Goal: Transaction & Acquisition: Purchase product/service

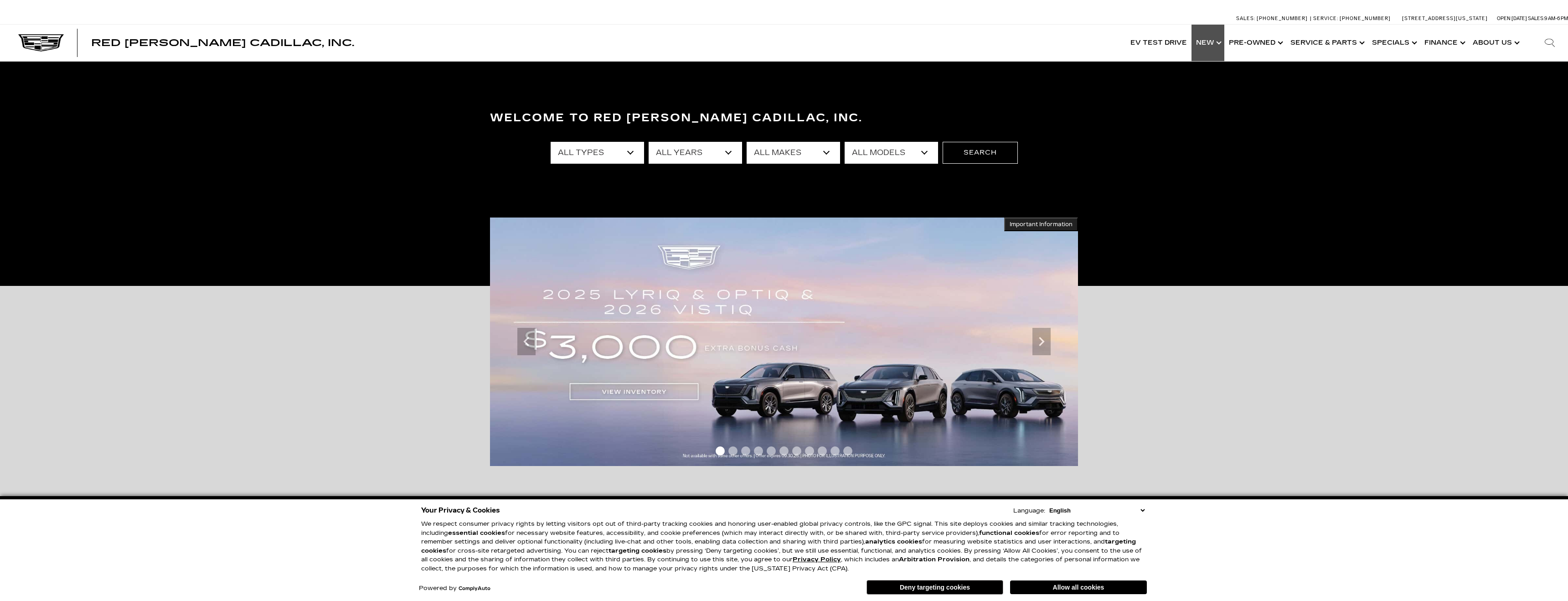
click at [1208, 41] on link "Show New" at bounding box center [1208, 43] width 33 height 37
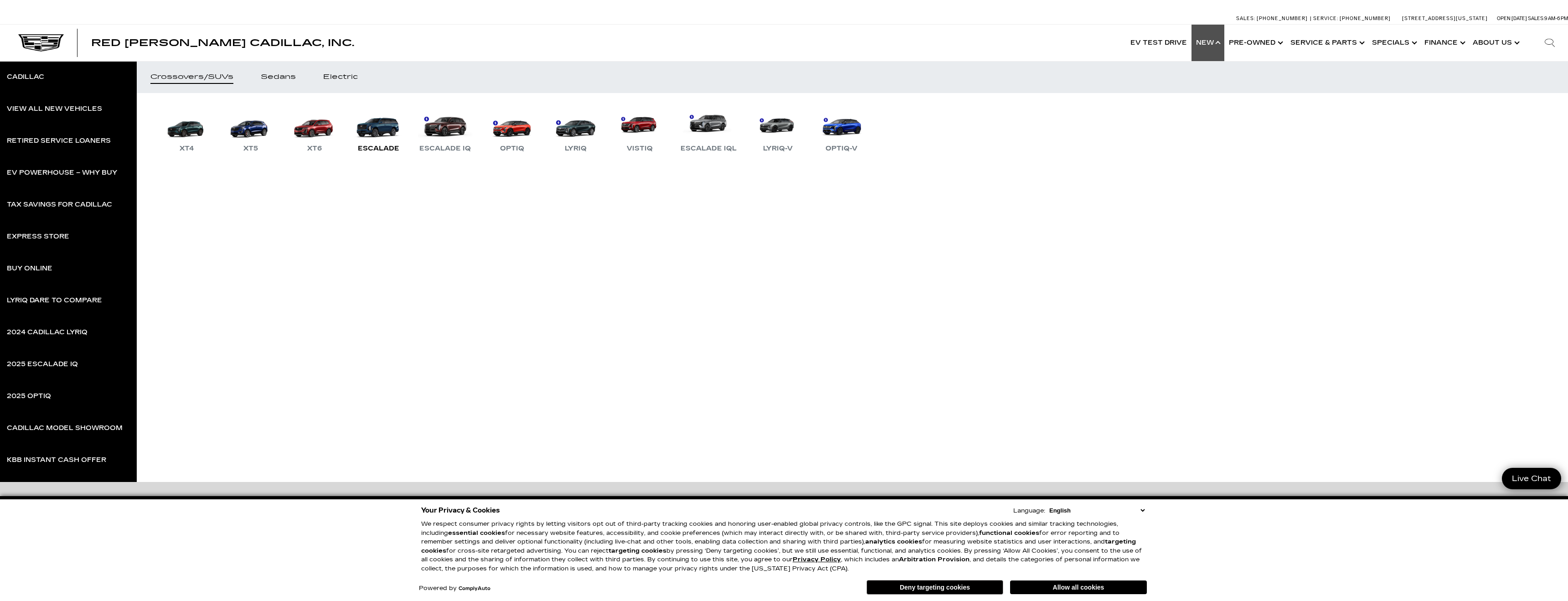
click at [377, 133] on link "Escalade" at bounding box center [379, 130] width 55 height 47
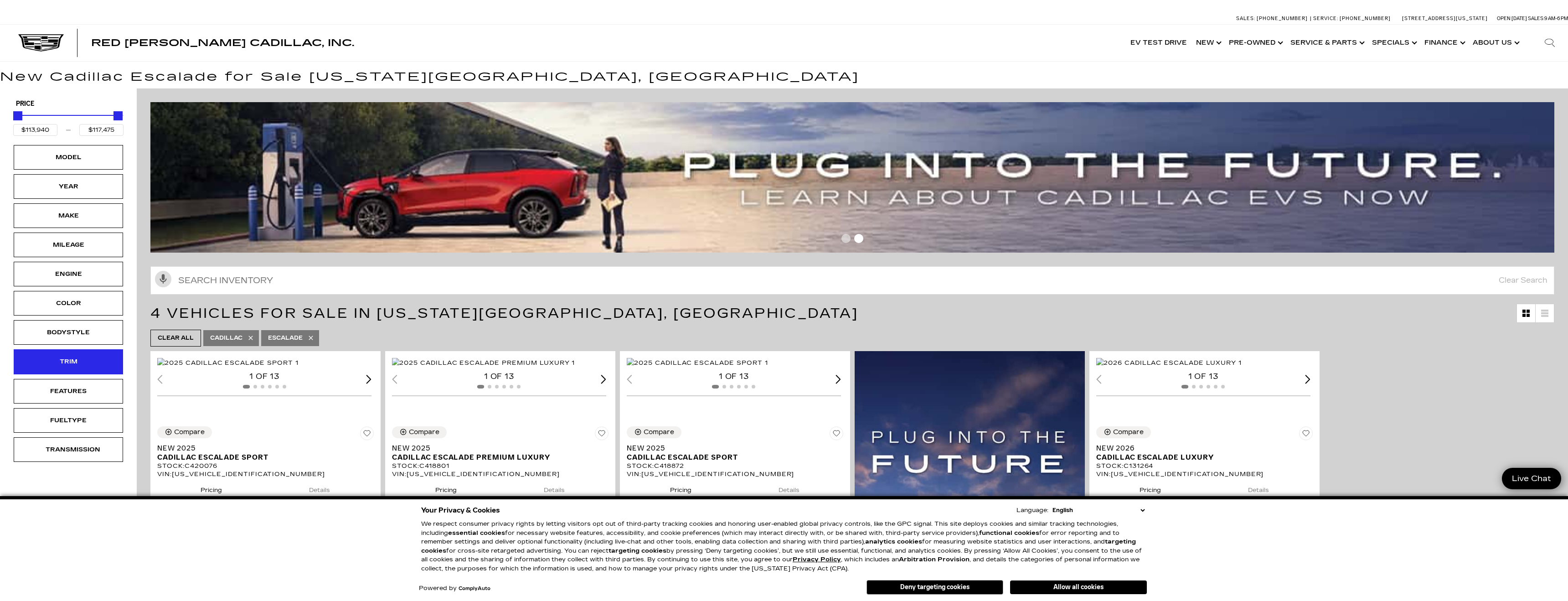
click at [55, 362] on div "Trim" at bounding box center [68, 362] width 46 height 10
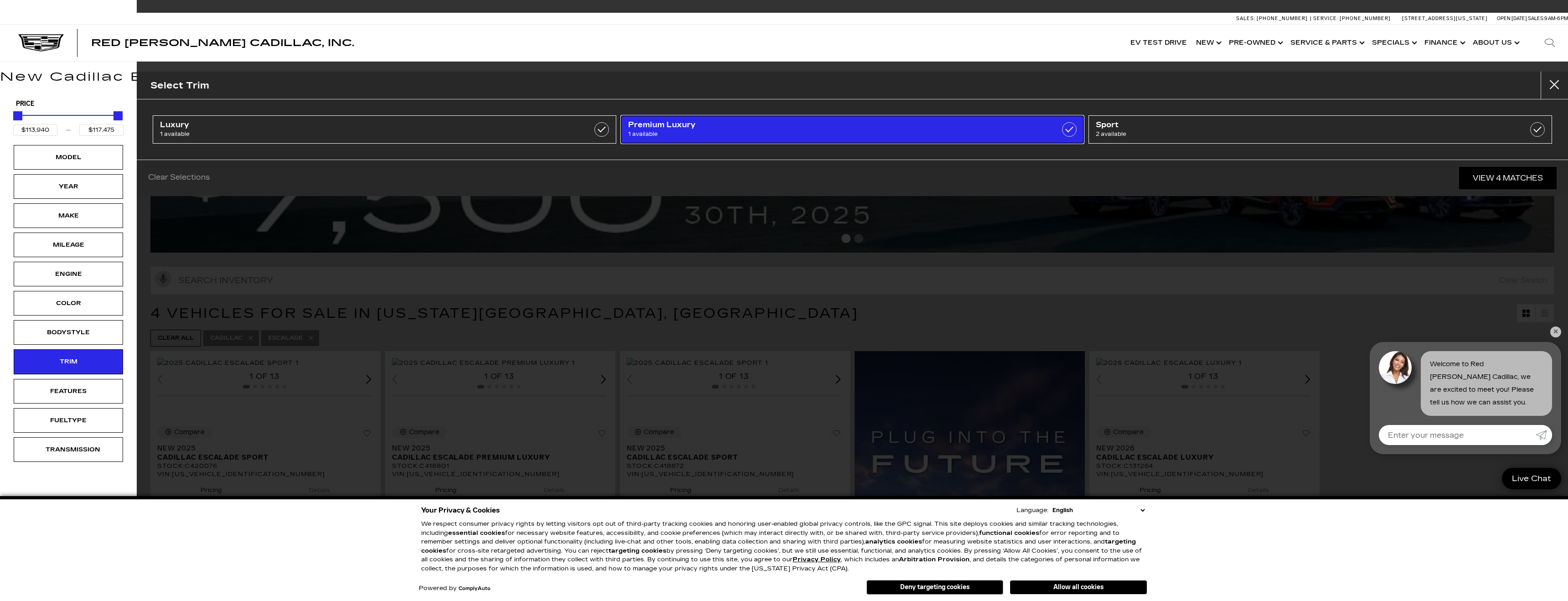
click at [691, 121] on span "Premium Luxury" at bounding box center [819, 125] width 382 height 9
type input "$115,140"
checkbox input "true"
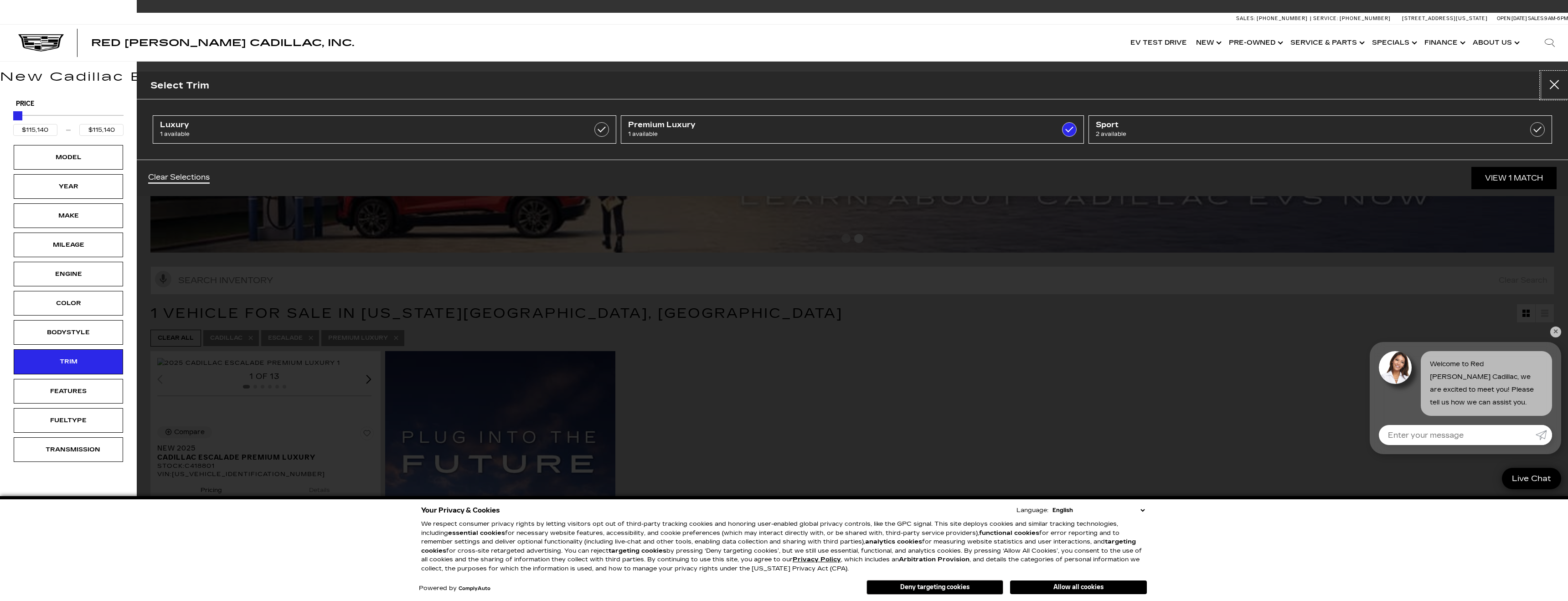
click at [1561, 81] on button "Close" at bounding box center [1554, 85] width 27 height 27
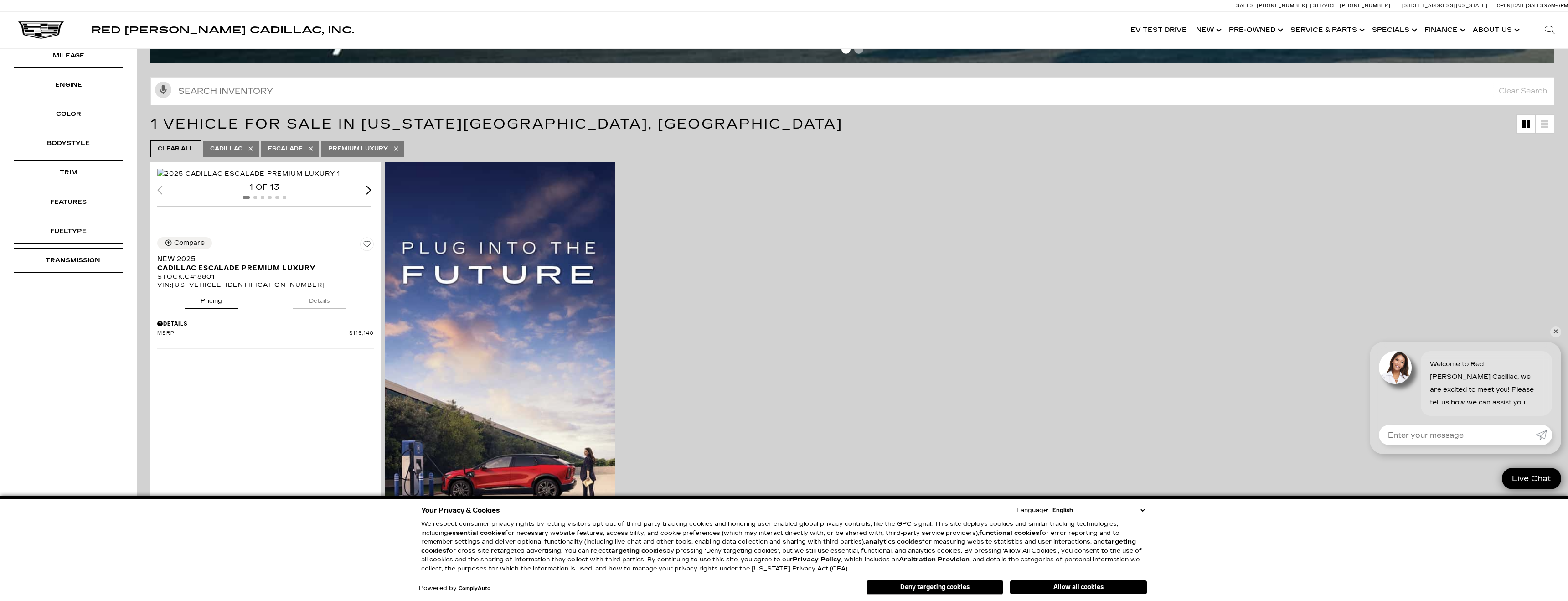
scroll to position [145, 0]
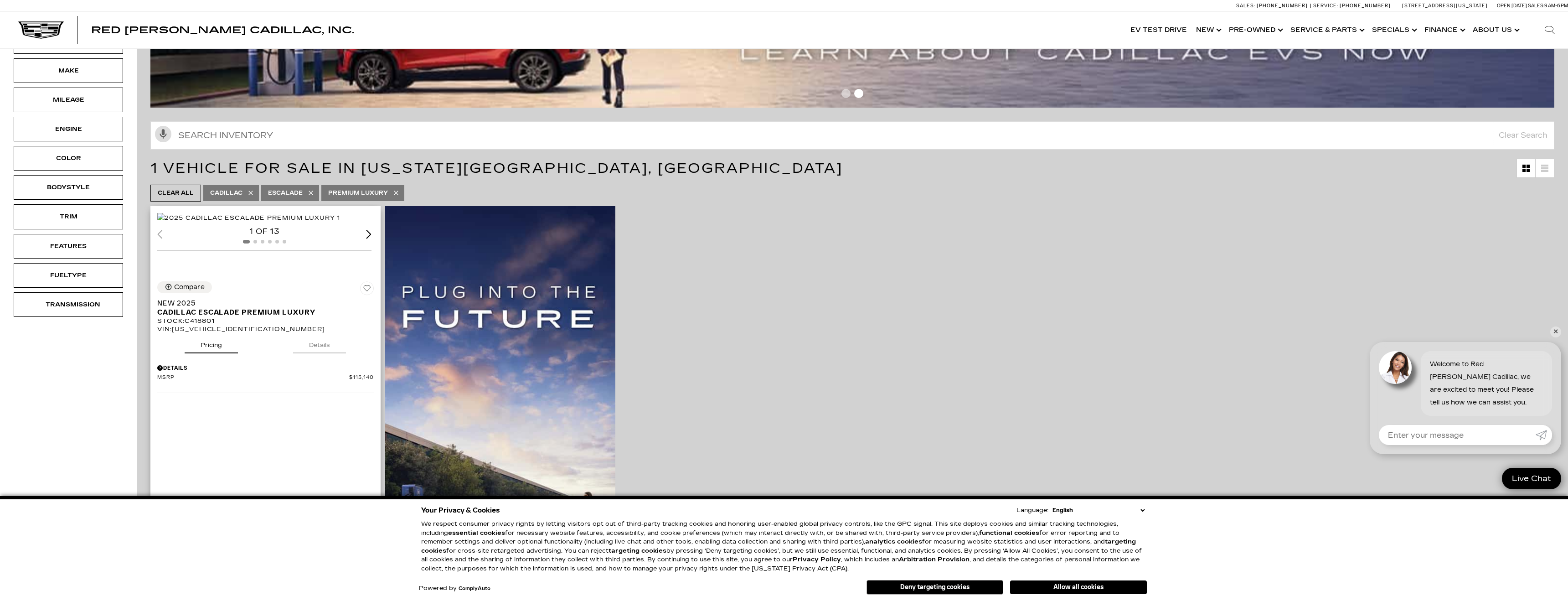
click at [268, 223] on img "1 / 2" at bounding box center [248, 218] width 183 height 10
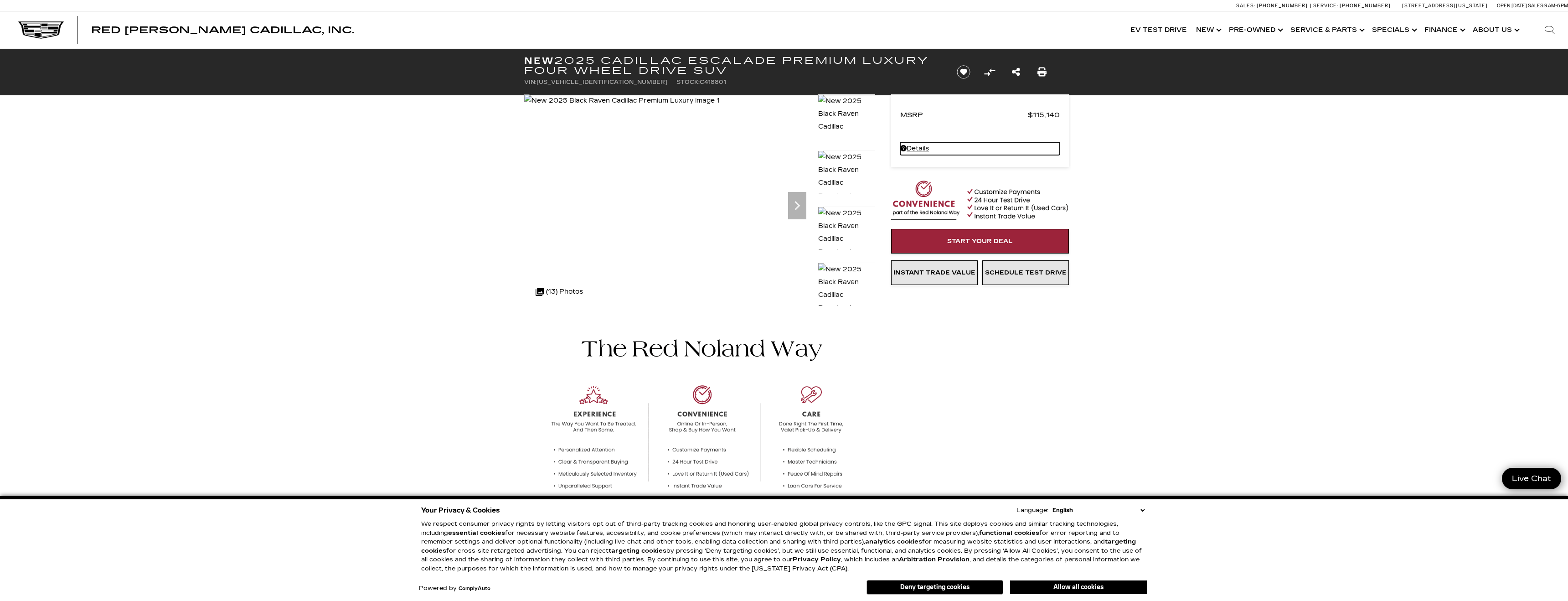
click at [923, 147] on link "Details" at bounding box center [980, 149] width 159 height 13
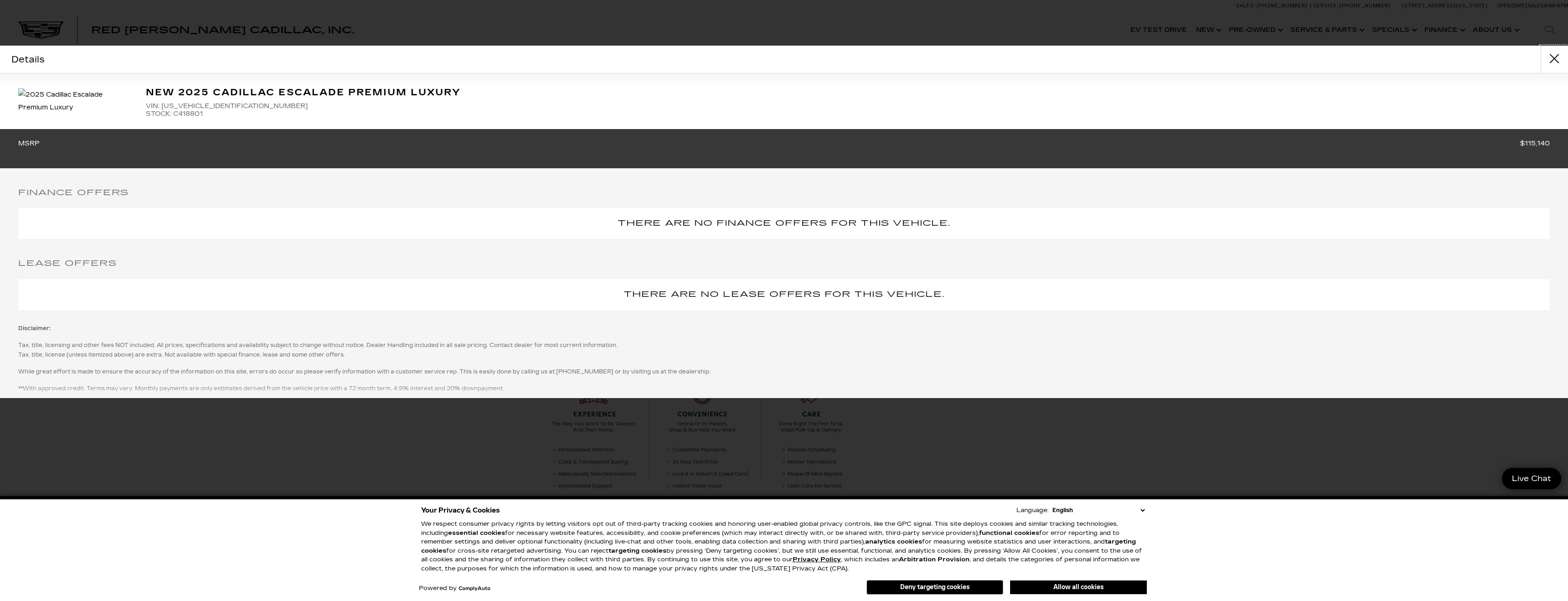
click at [1554, 60] on button "close" at bounding box center [1554, 59] width 27 height 27
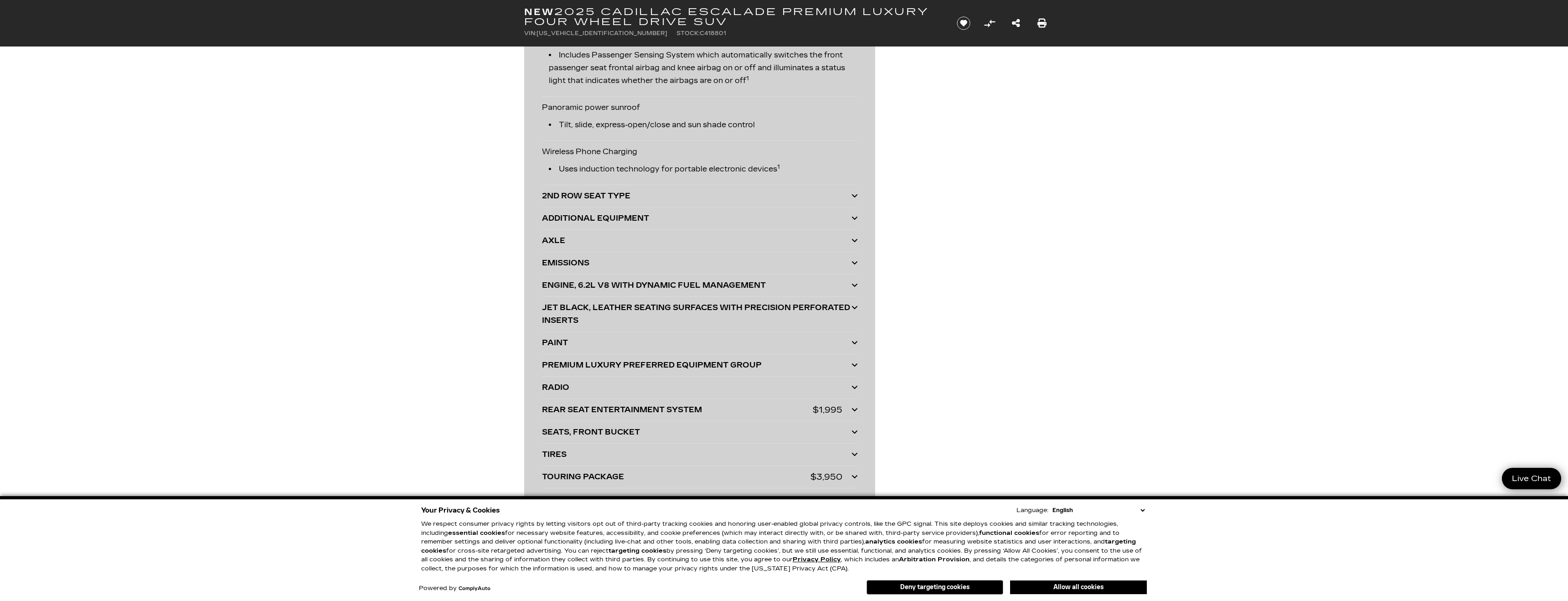
scroll to position [2009, 0]
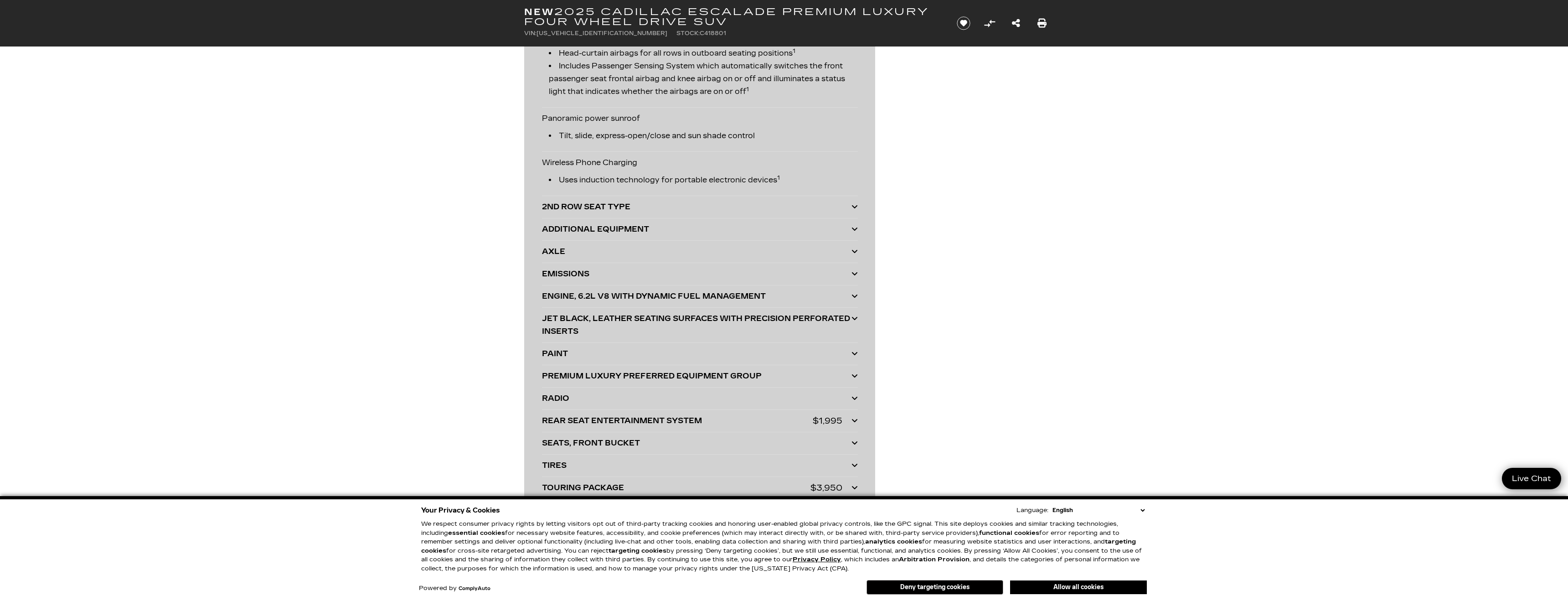
click at [856, 207] on icon at bounding box center [855, 206] width 6 height 7
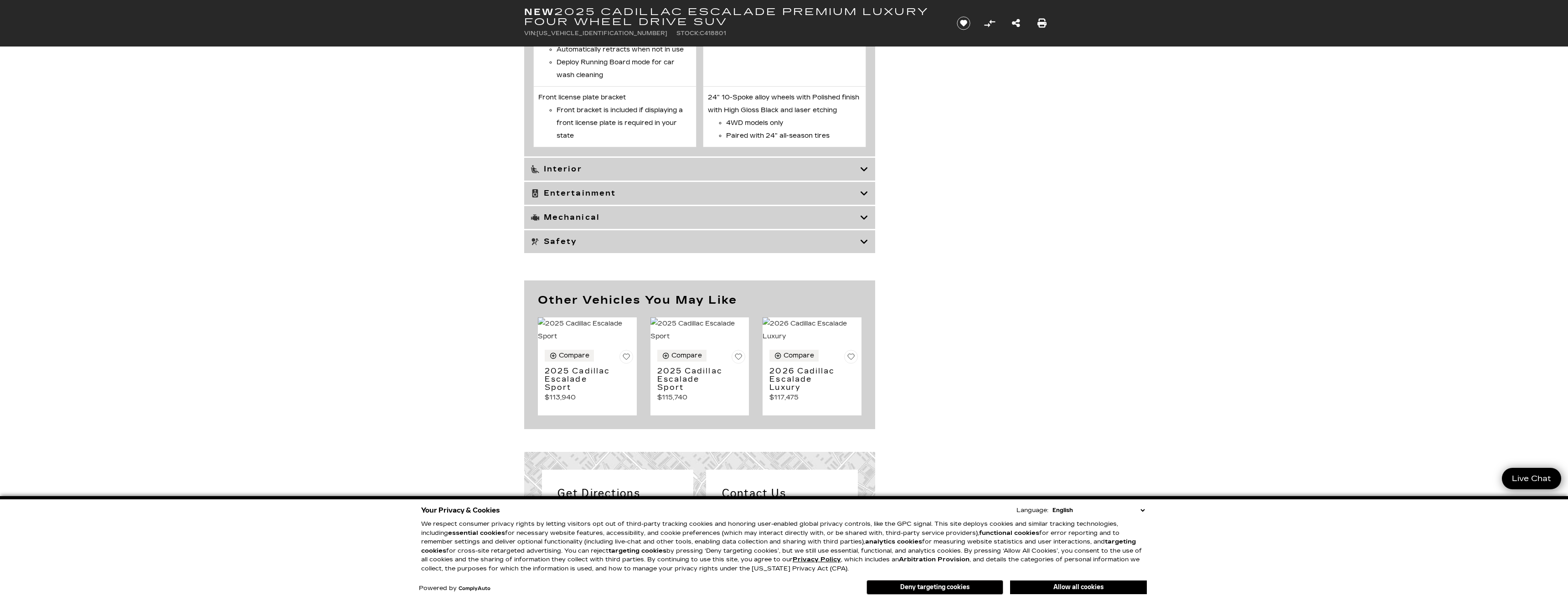
scroll to position [3703, 0]
click at [866, 247] on icon at bounding box center [864, 242] width 8 height 9
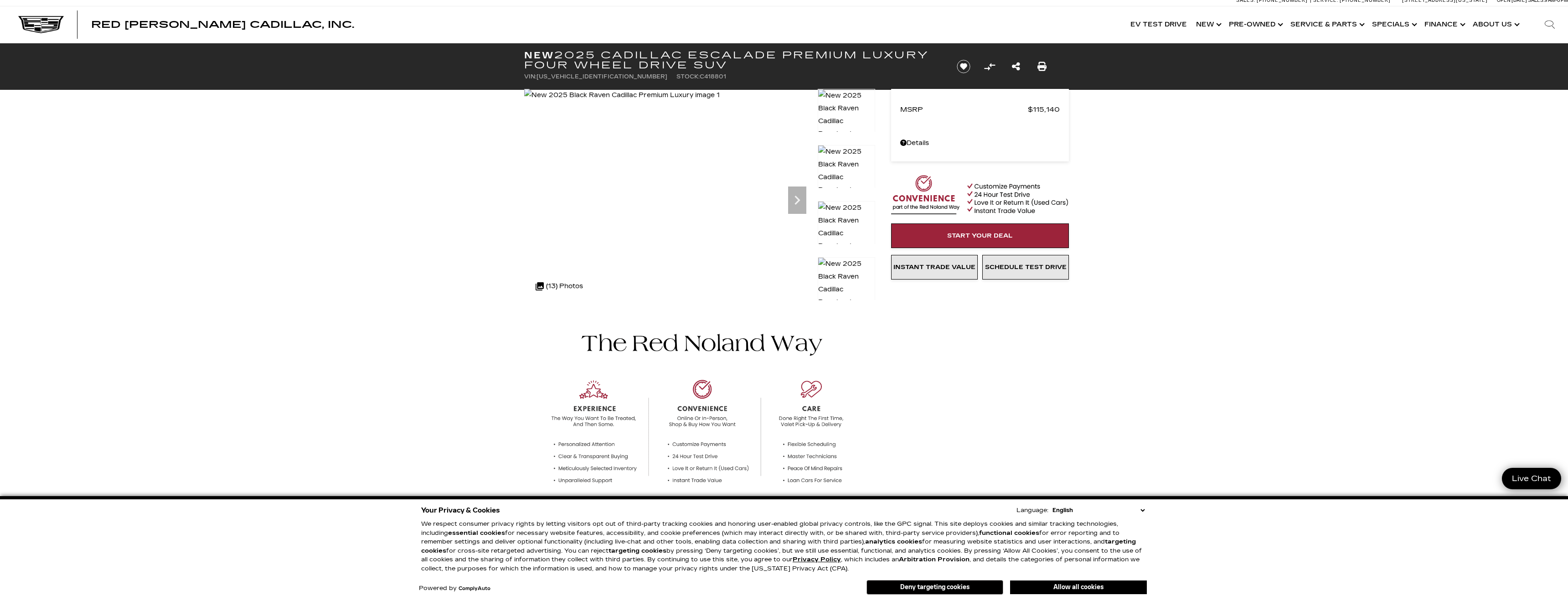
scroll to position [0, 0]
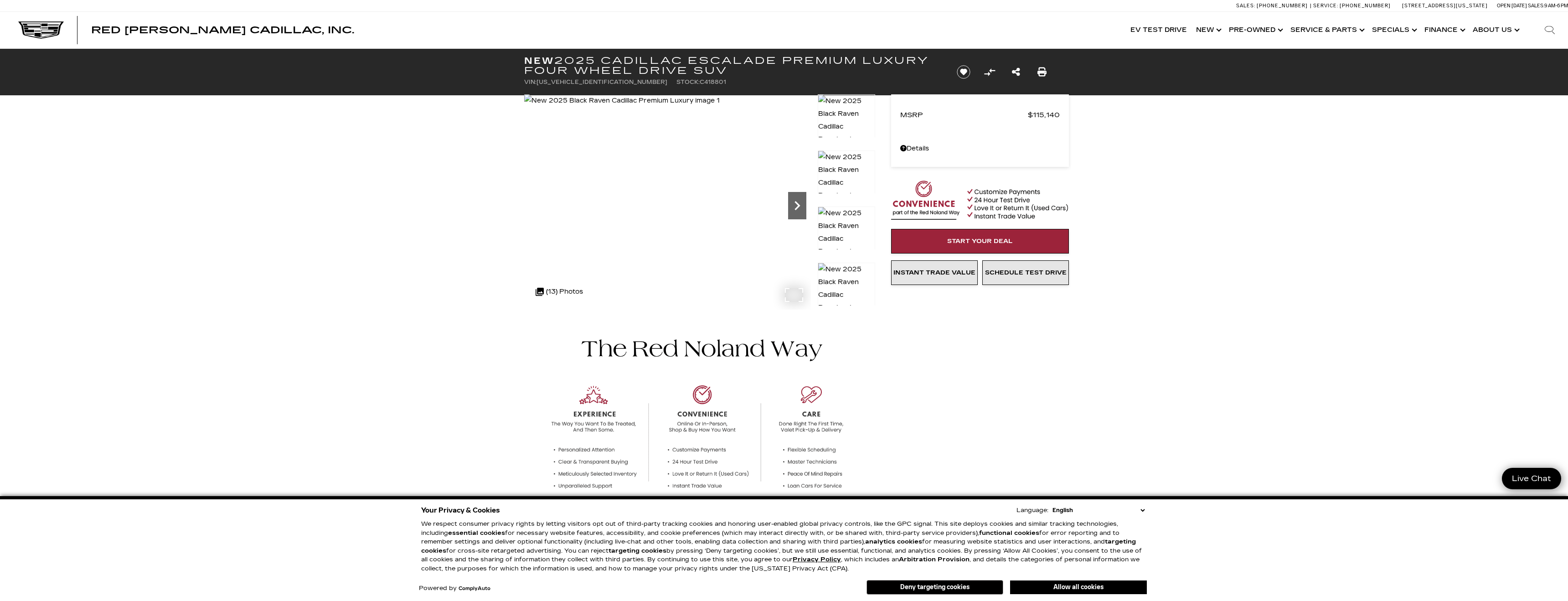
click at [796, 207] on icon "Next" at bounding box center [797, 206] width 18 height 18
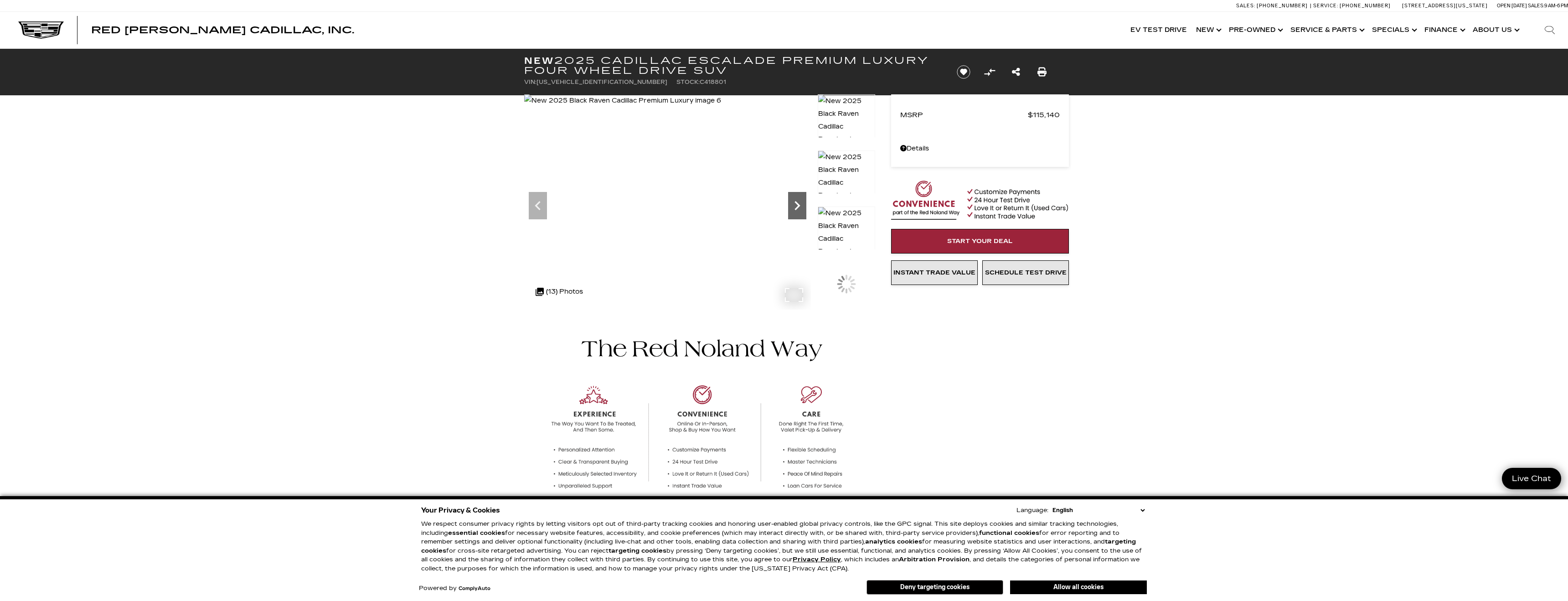
click at [796, 207] on icon "Next" at bounding box center [797, 206] width 18 height 18
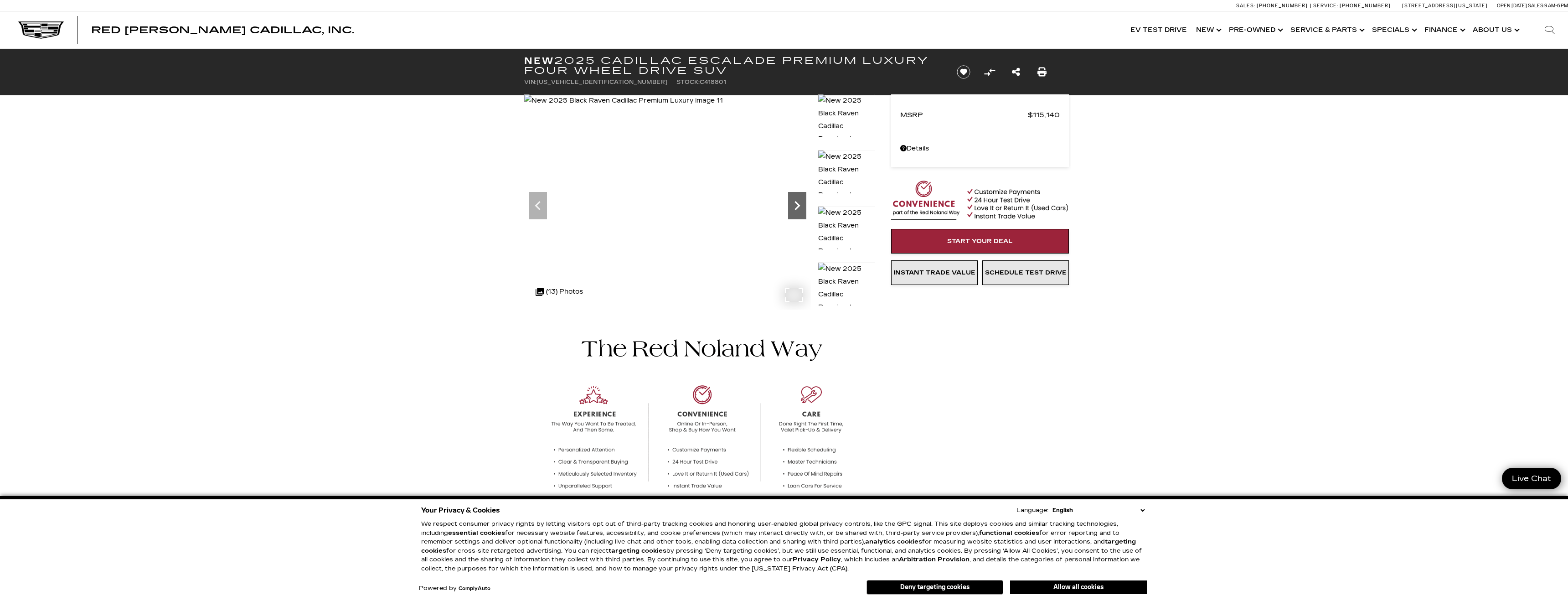
click at [796, 206] on icon "Next" at bounding box center [797, 206] width 18 height 18
click at [724, 107] on img at bounding box center [624, 100] width 200 height 13
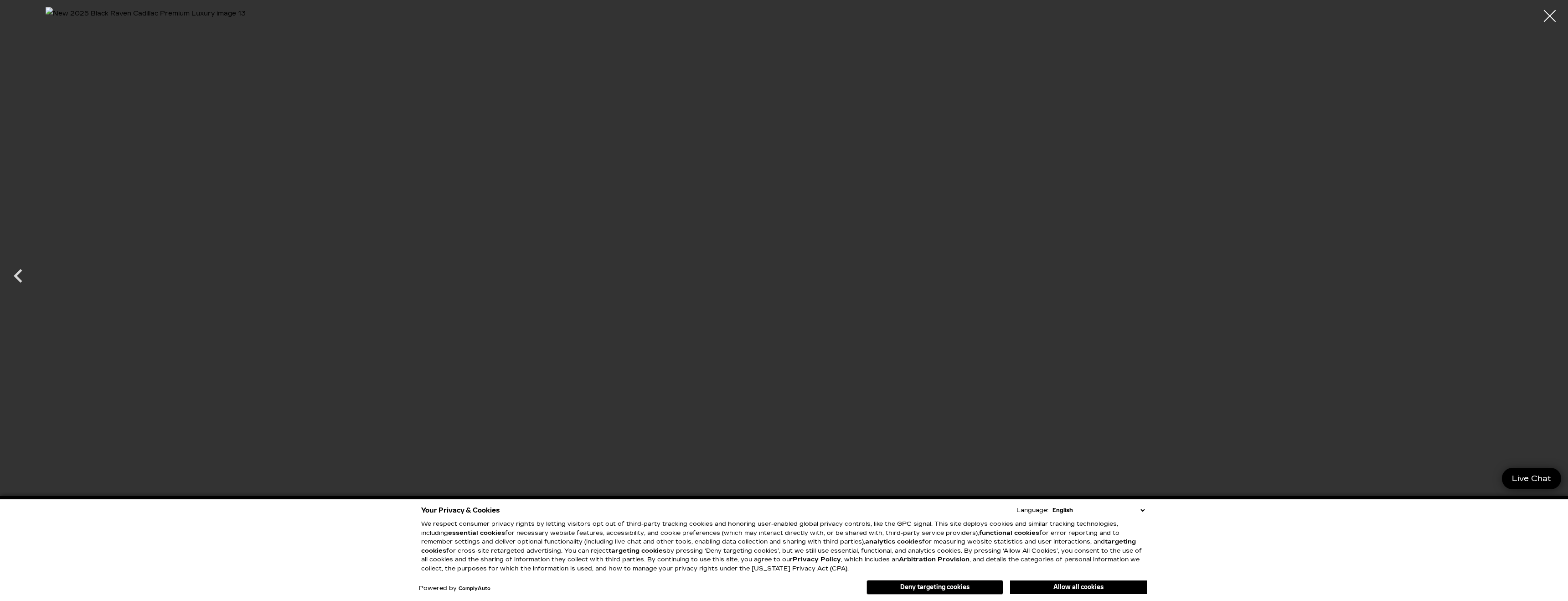
click at [1559, 18] on div at bounding box center [1550, 16] width 24 height 24
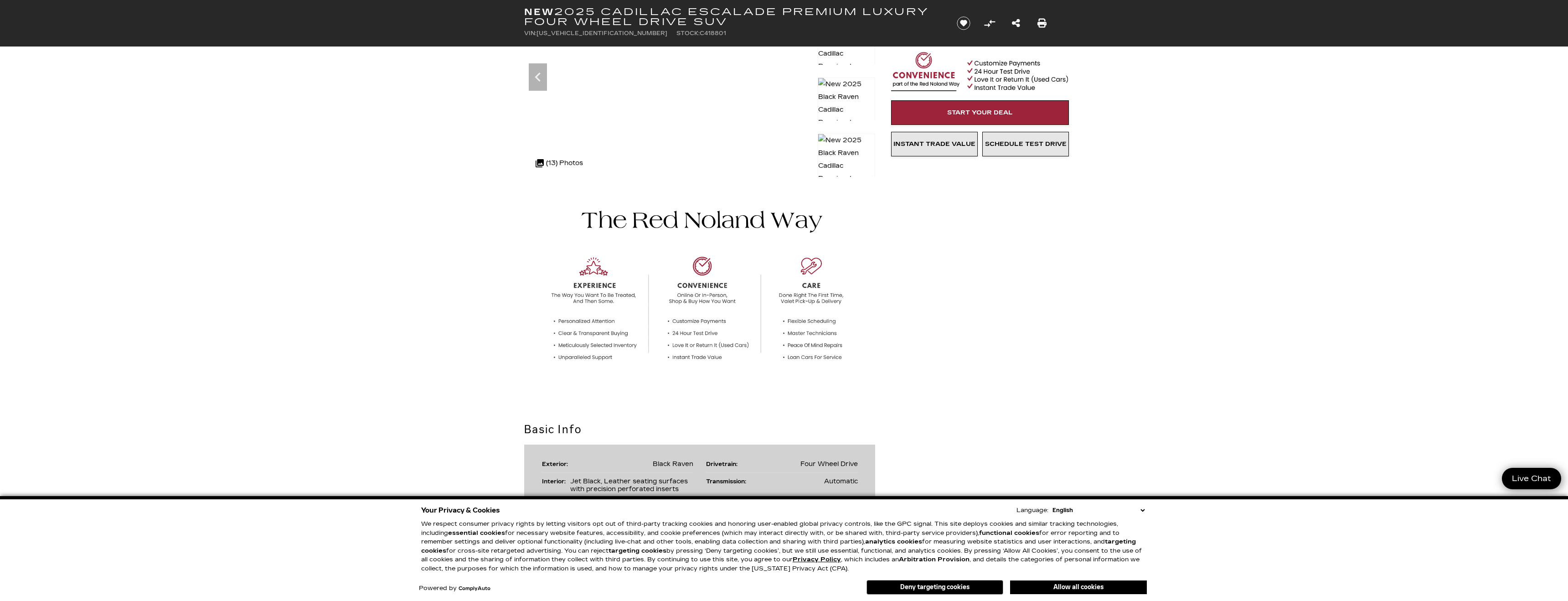
scroll to position [135, 0]
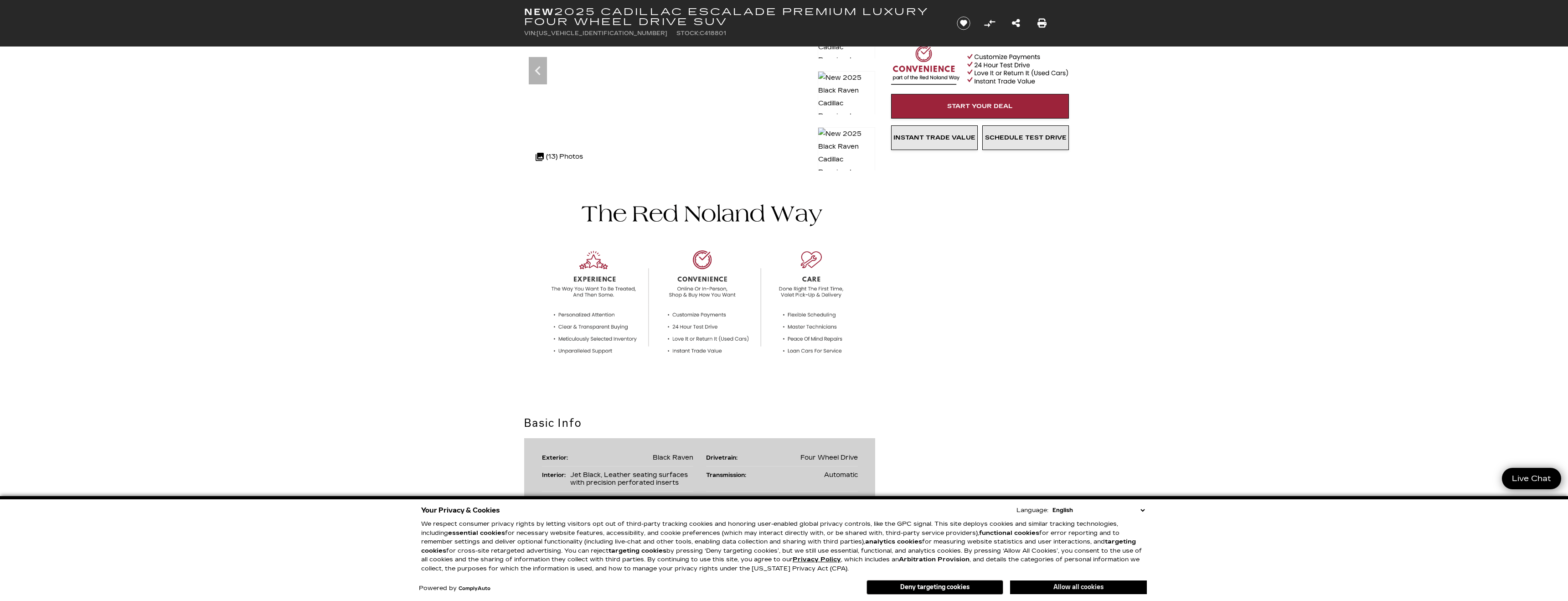
click at [1068, 588] on button "Allow all cookies" at bounding box center [1078, 587] width 137 height 13
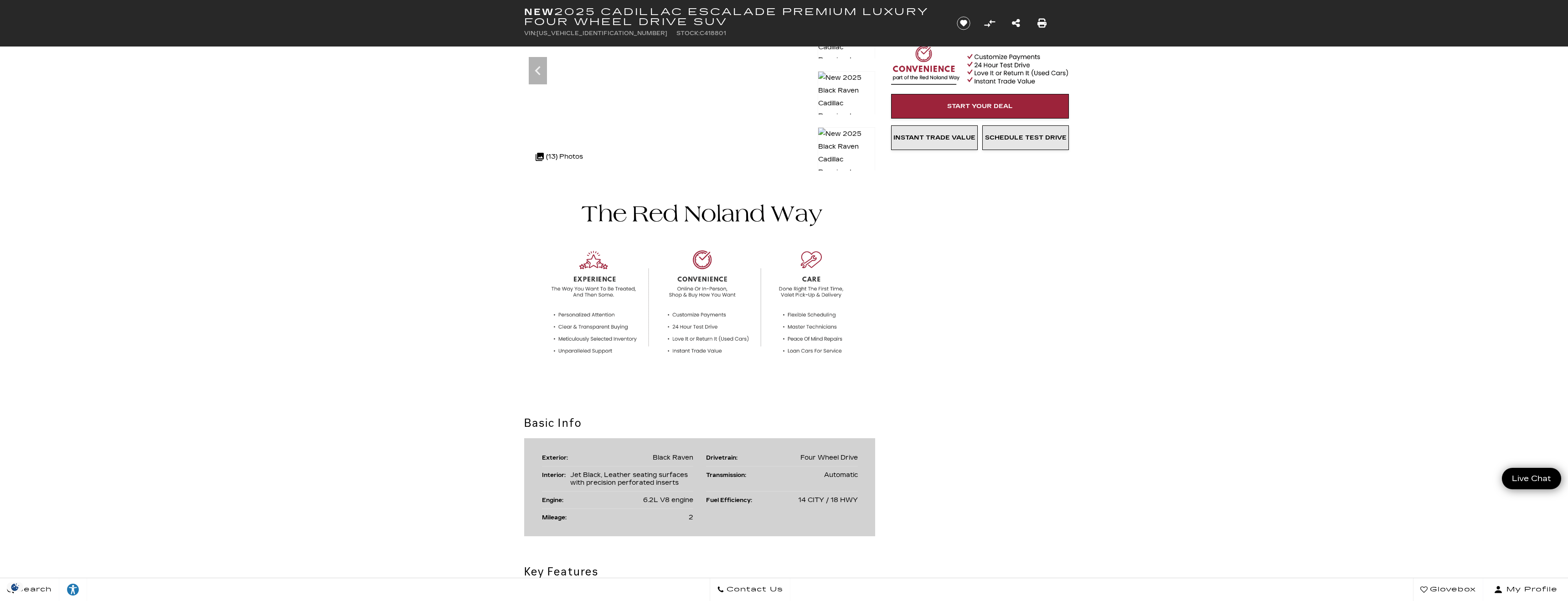
scroll to position [0, 0]
click at [897, 445] on div "Basic Info Exterior: Black Raven Drivetrain: Four Wheel Drive Interior: Jet Bla…" at bounding box center [784, 475] width 547 height 121
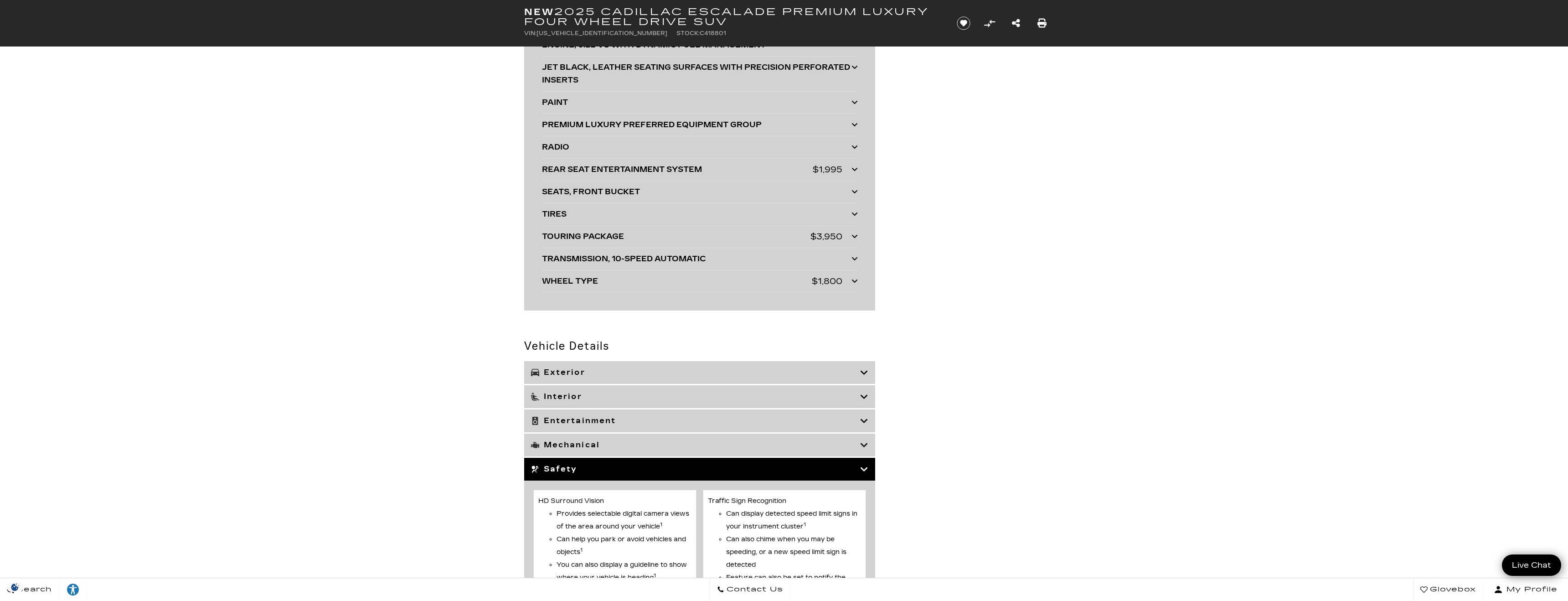
scroll to position [2319, 0]
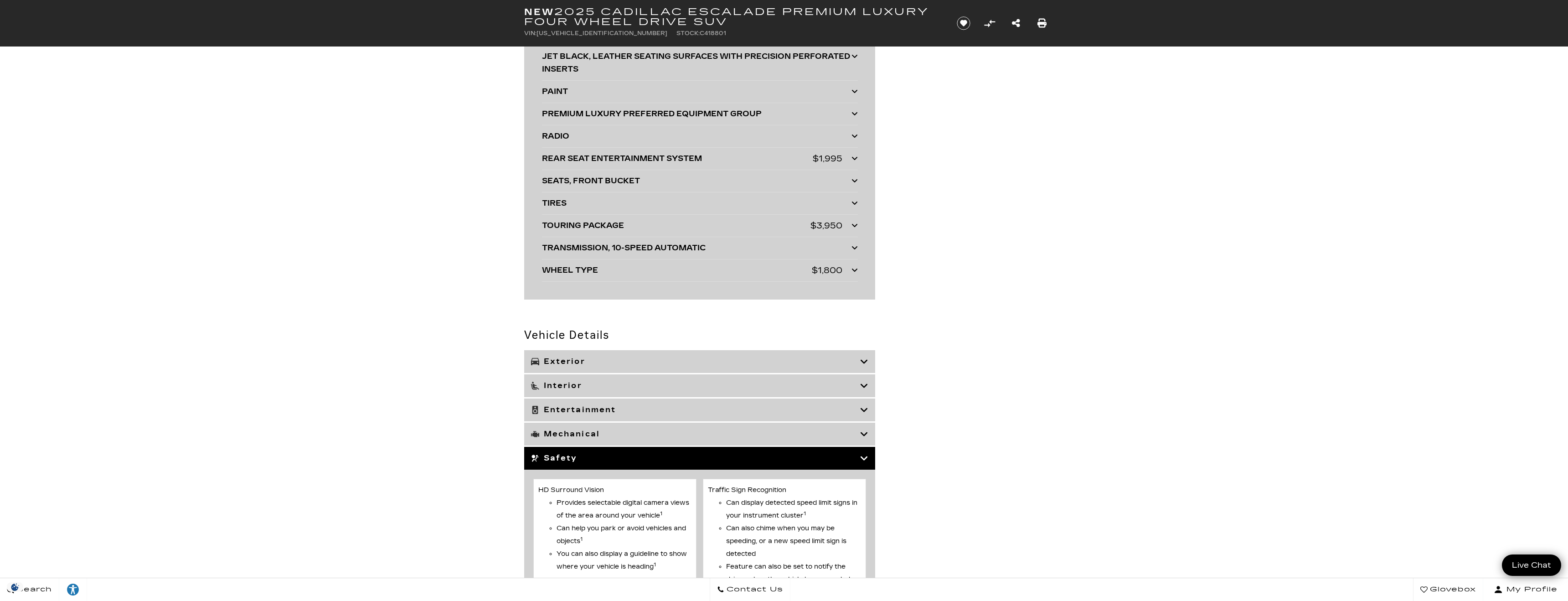
click at [669, 362] on h3 "Exterior" at bounding box center [695, 361] width 329 height 9
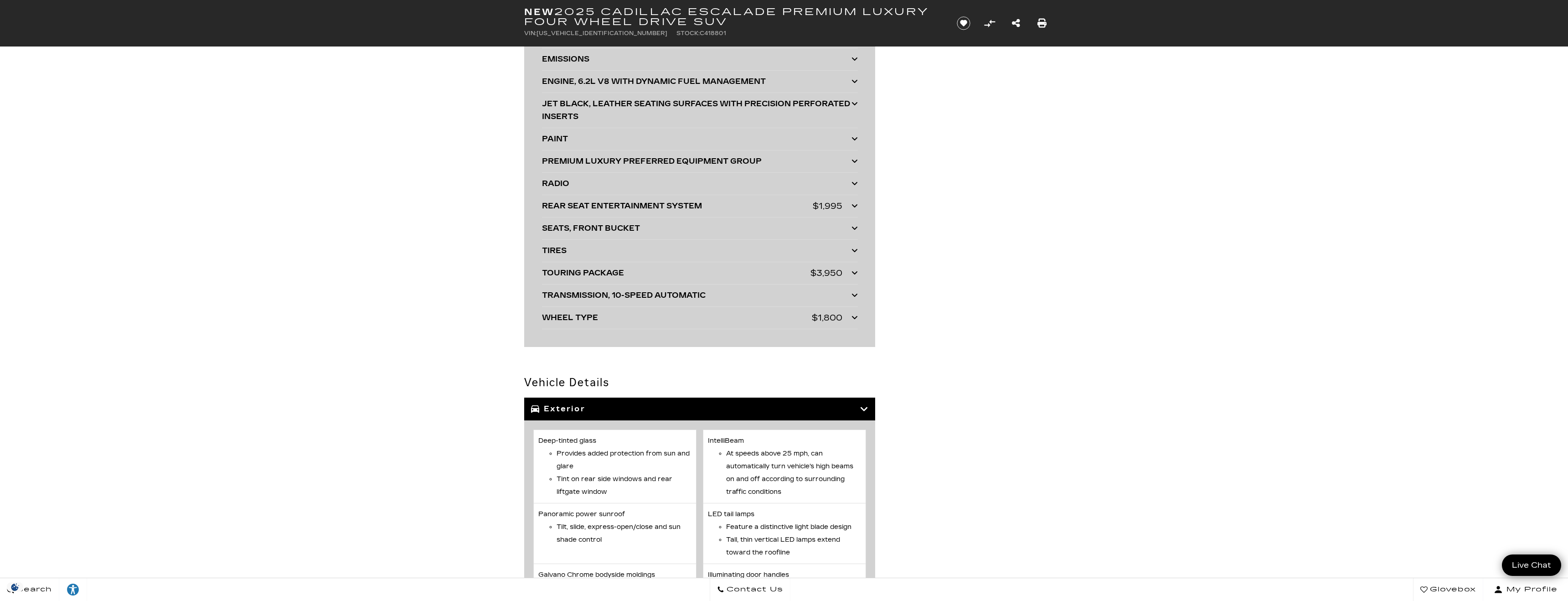
scroll to position [2159, 0]
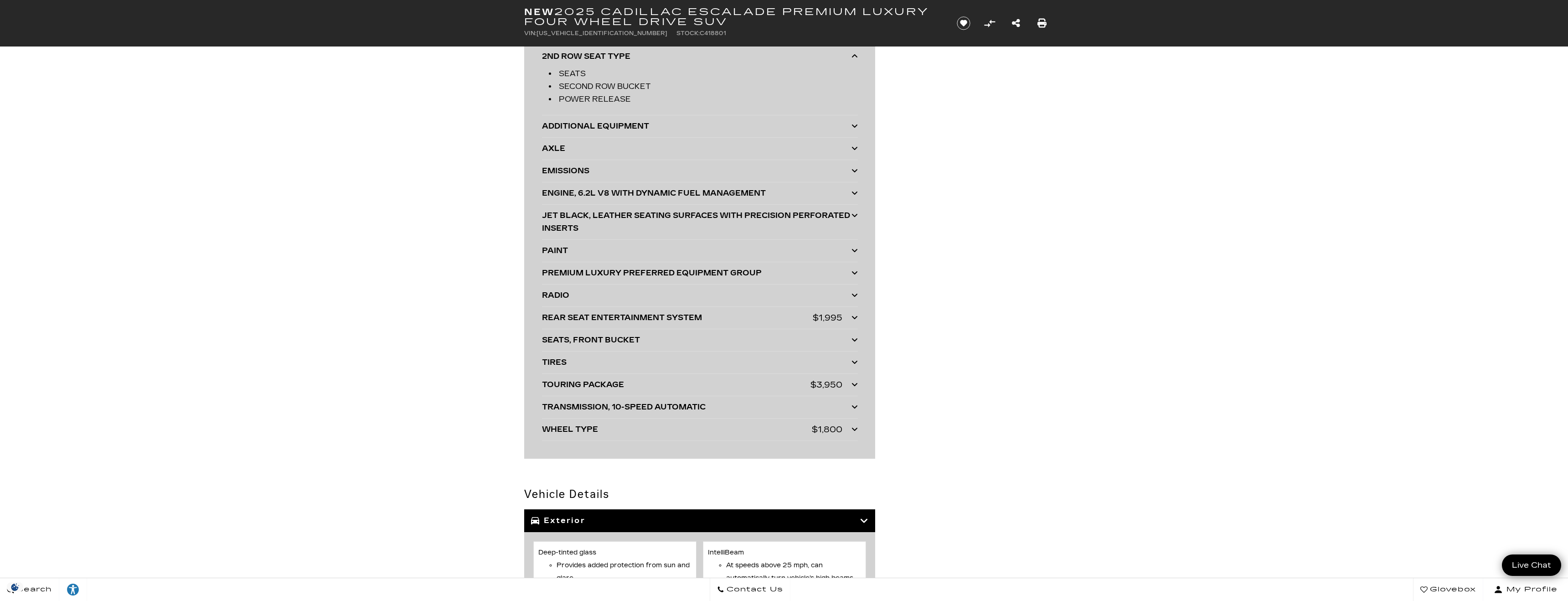
click at [685, 382] on div "TOURING PACKAGE" at bounding box center [676, 385] width 268 height 13
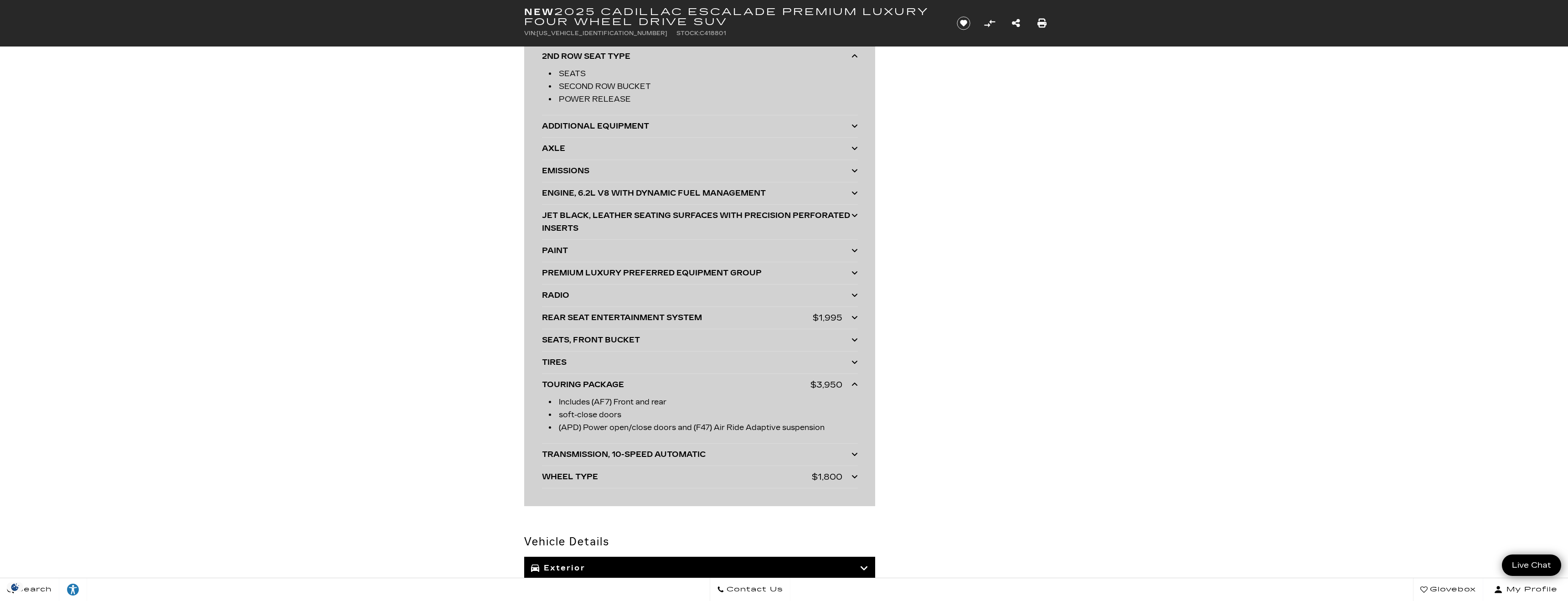
click at [691, 479] on div "WHEEL TYPE" at bounding box center [676, 477] width 270 height 13
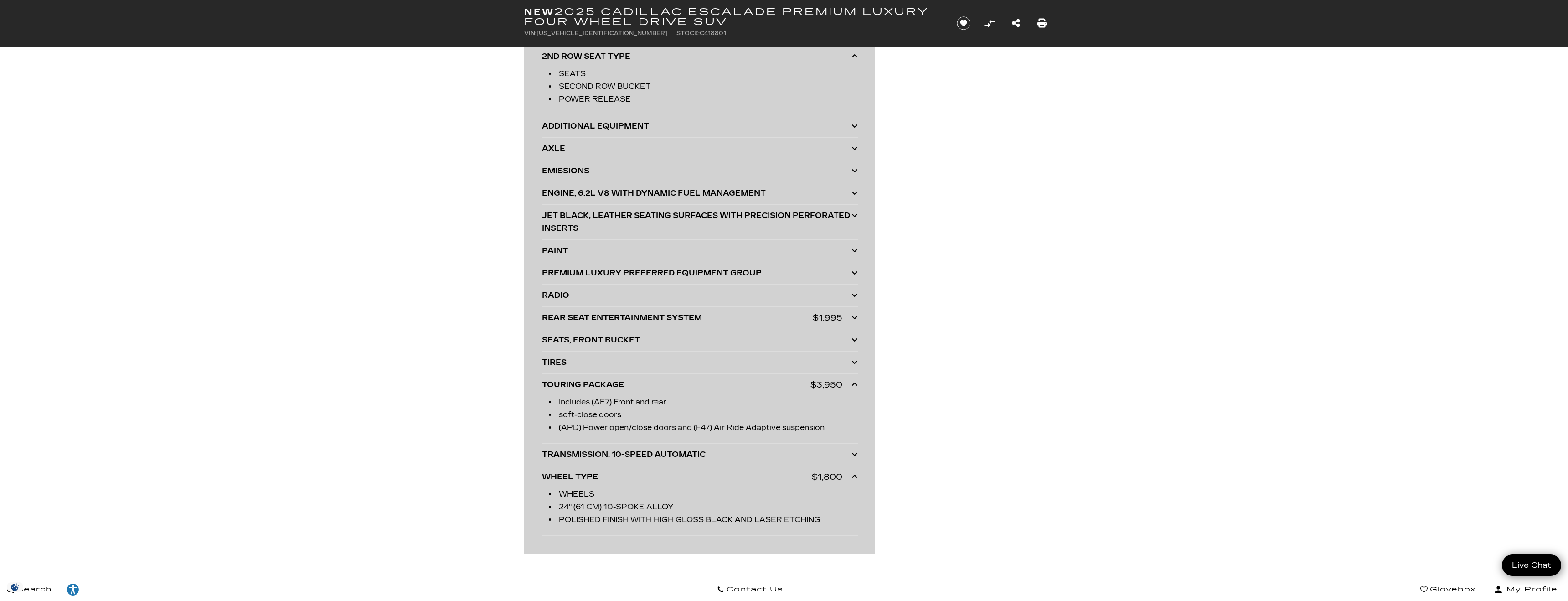
click at [852, 315] on icon at bounding box center [855, 317] width 6 height 7
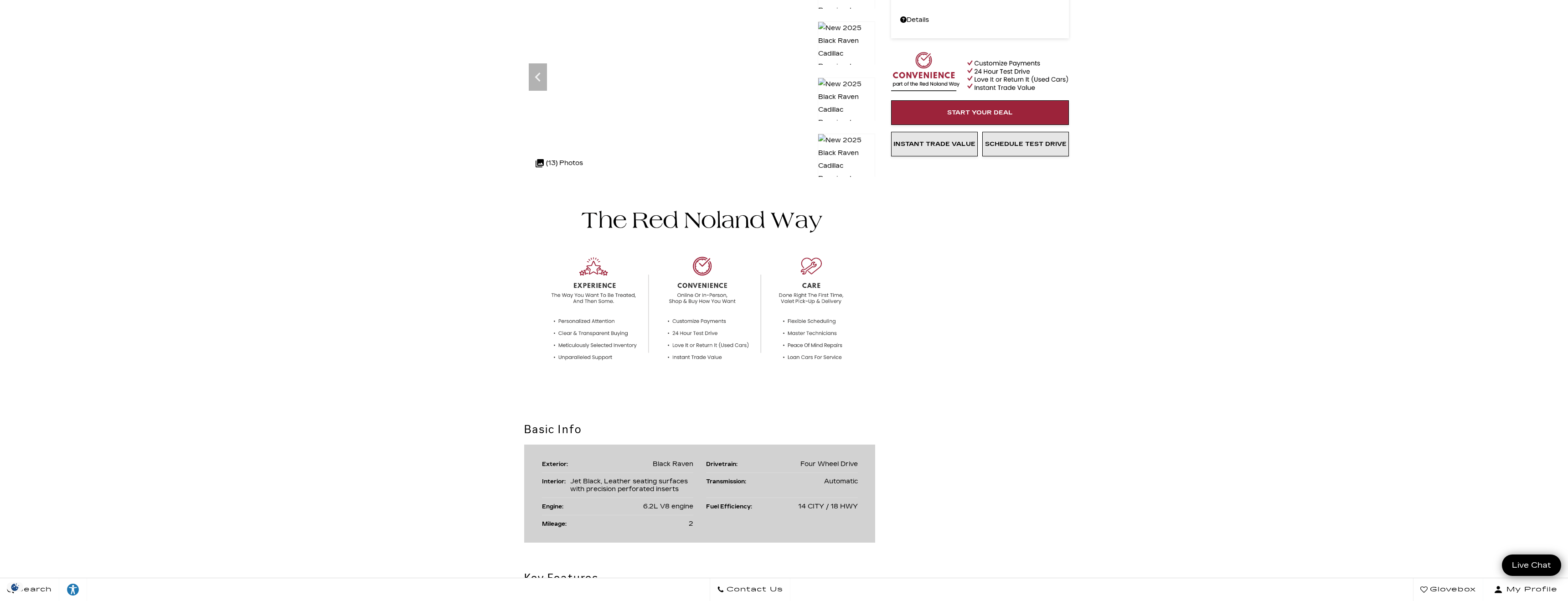
scroll to position [0, 0]
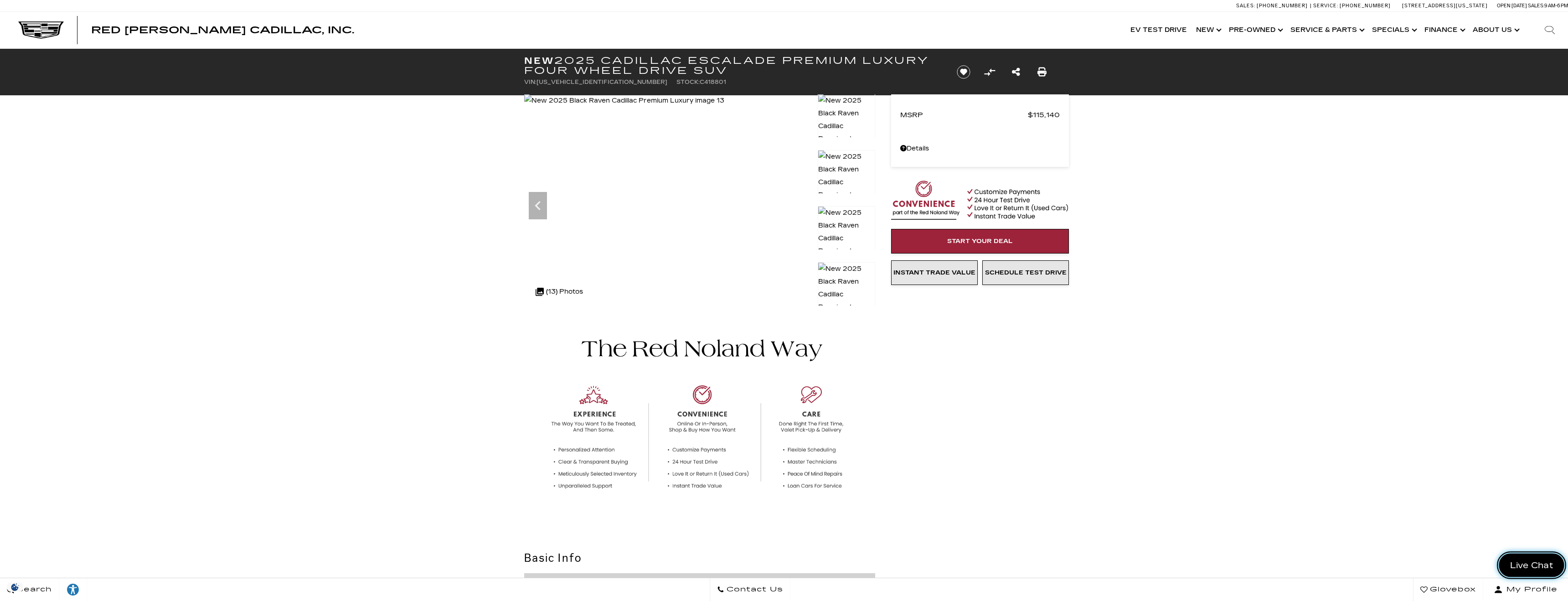
click at [1531, 564] on span "Live Chat" at bounding box center [1532, 565] width 54 height 12
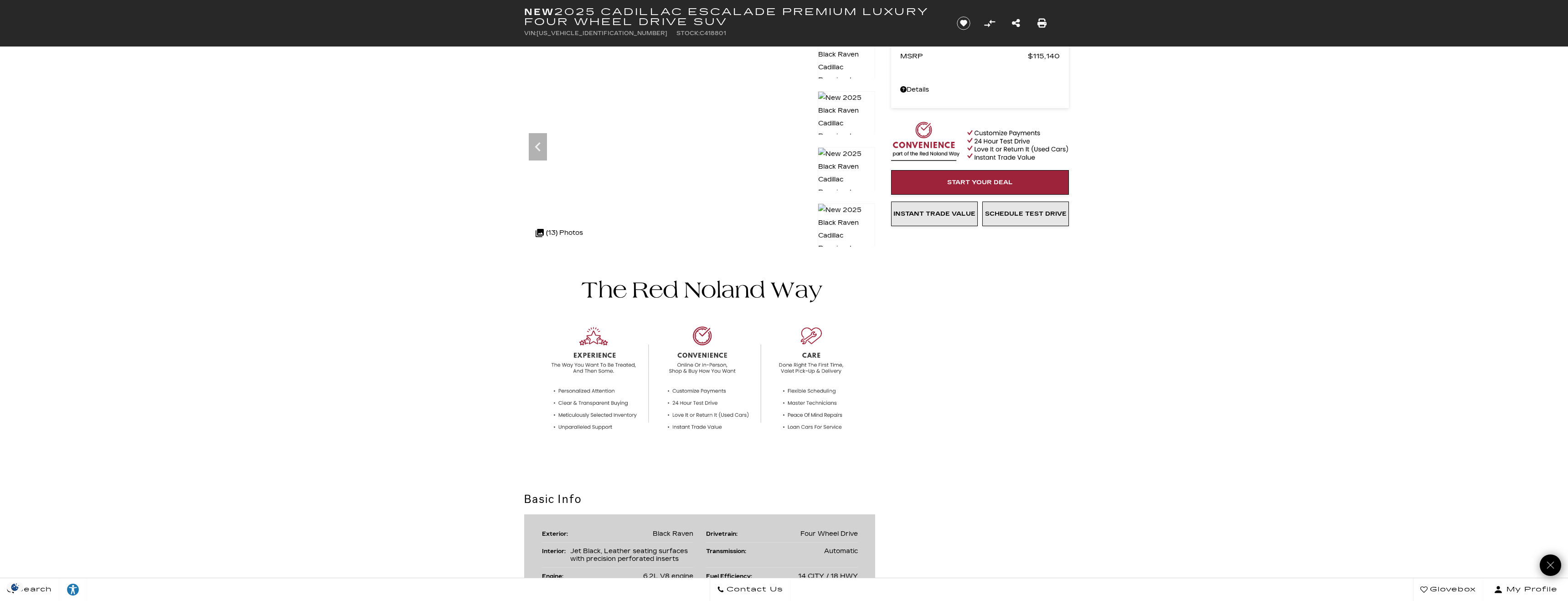
scroll to position [57, 0]
drag, startPoint x: 612, startPoint y: 35, endPoint x: 679, endPoint y: 32, distance: 67.1
click at [679, 32] on ul "VIN: 1GYS9CRLXSR418801 Stock: C418801" at bounding box center [732, 33] width 417 height 13
copy li "Stock: C418801"
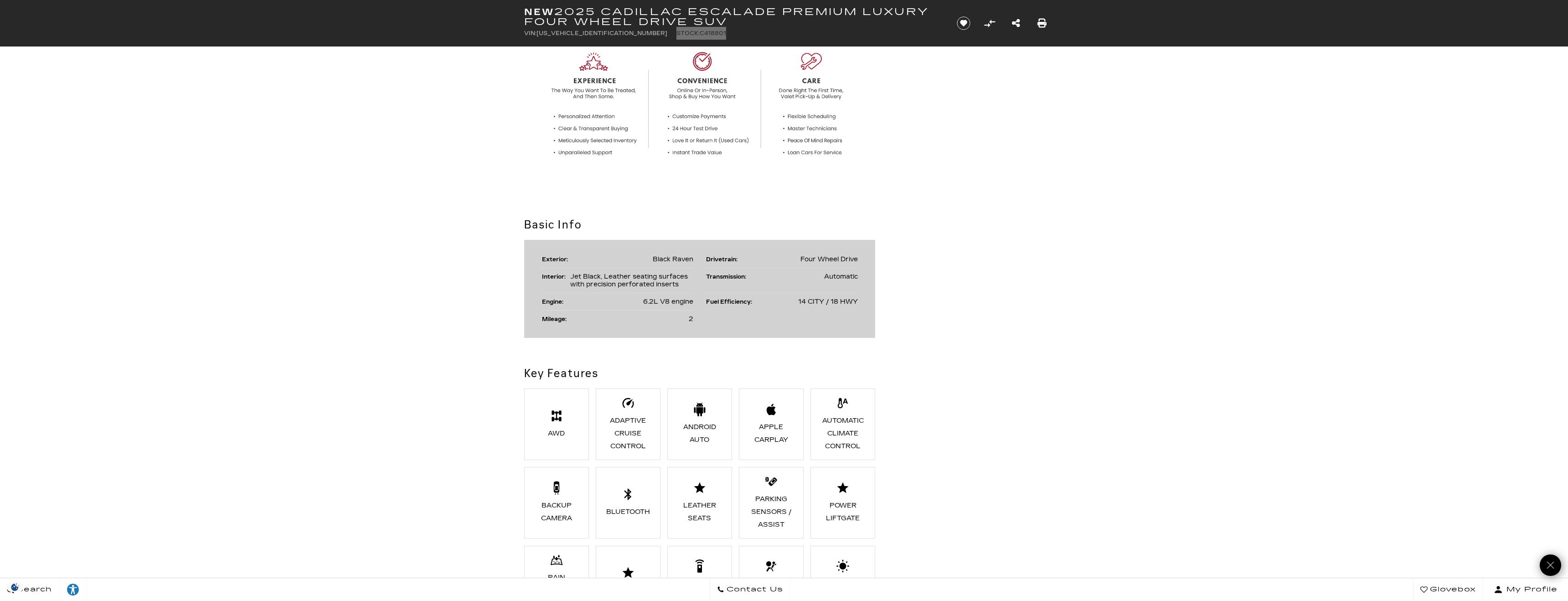
scroll to position [0, 0]
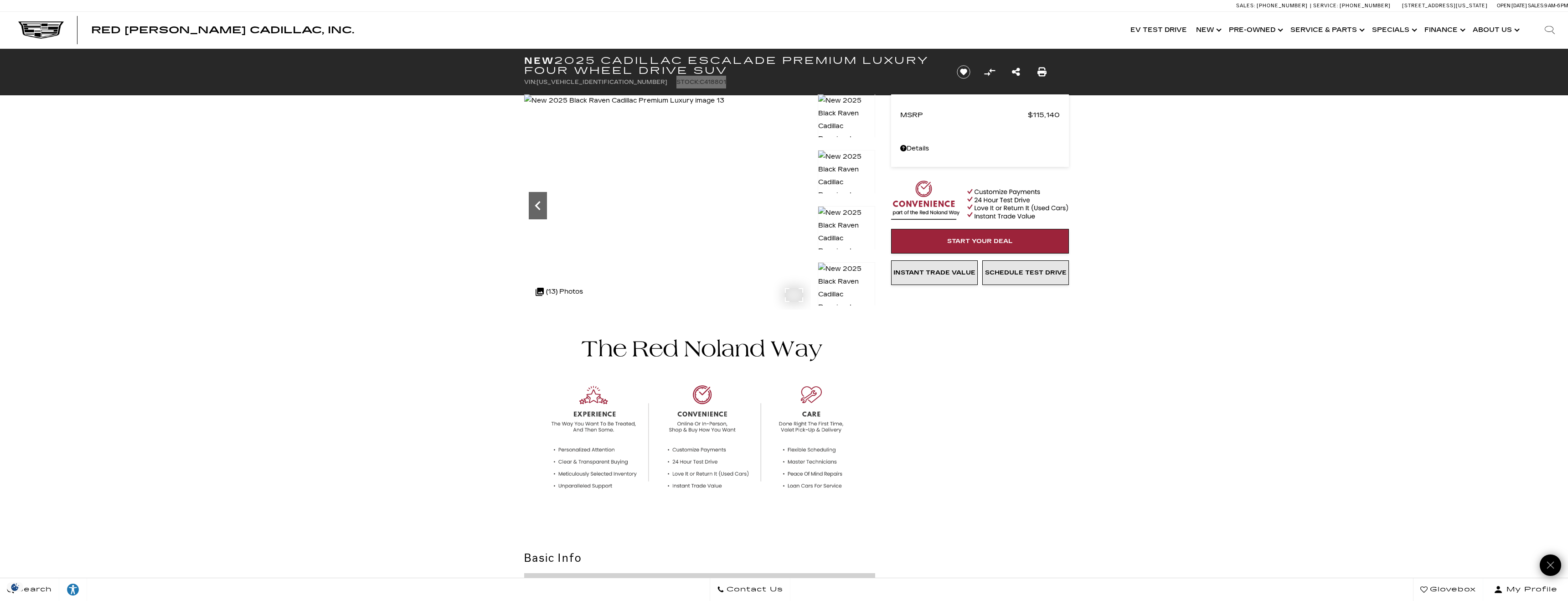
click at [540, 204] on icon "Previous" at bounding box center [538, 206] width 18 height 18
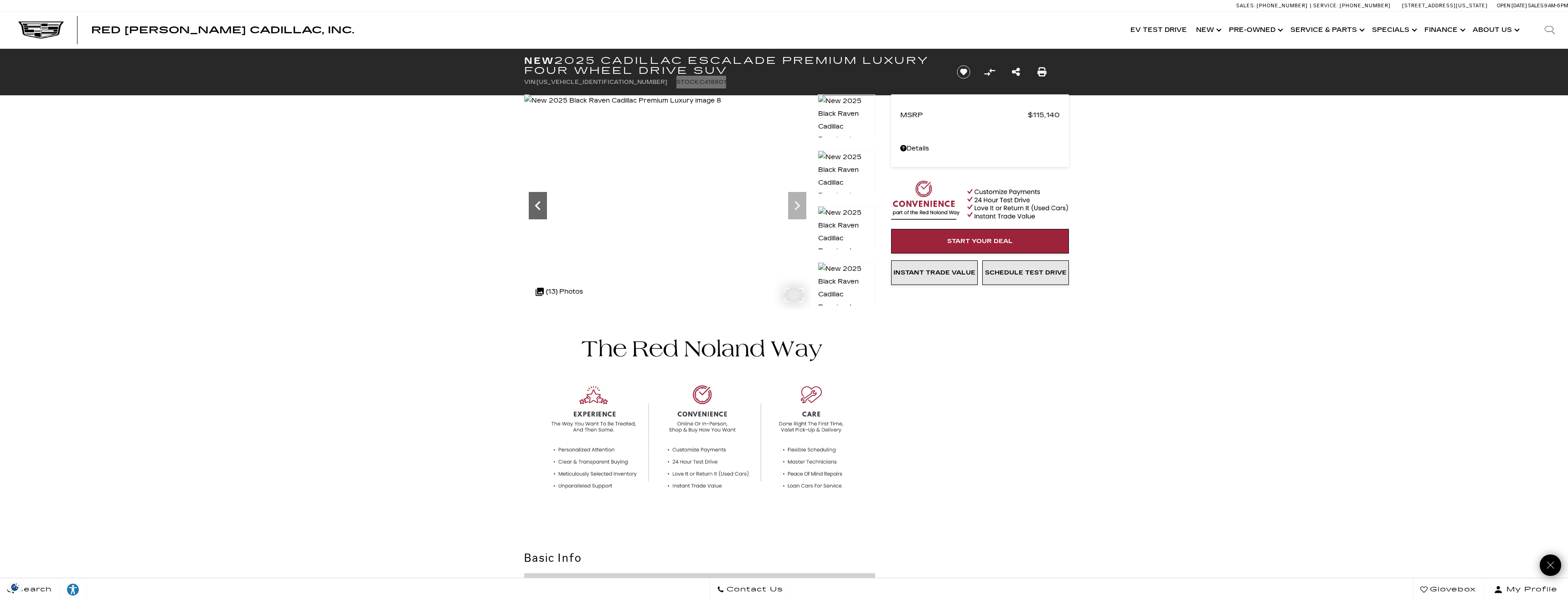
click at [540, 204] on icon "Previous" at bounding box center [538, 206] width 18 height 18
click at [536, 207] on icon "Previous" at bounding box center [537, 205] width 5 height 9
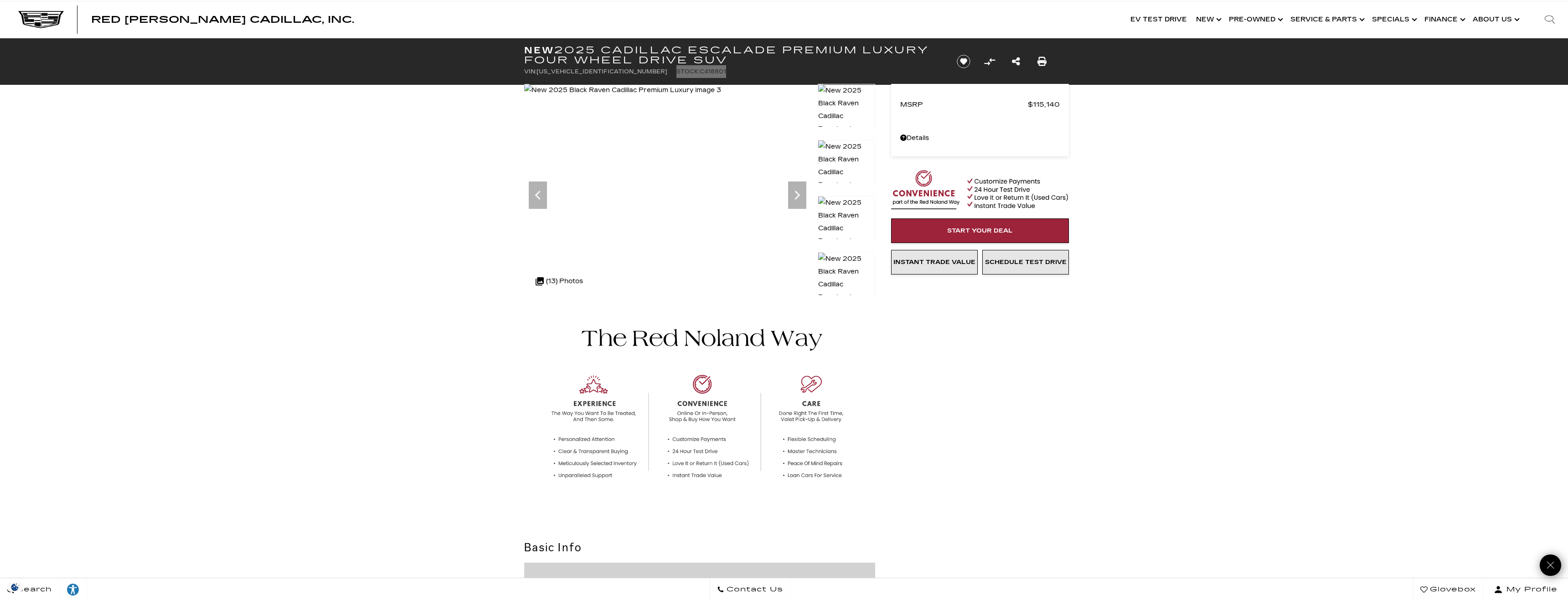
scroll to position [5, 0]
